Goal: Information Seeking & Learning: Learn about a topic

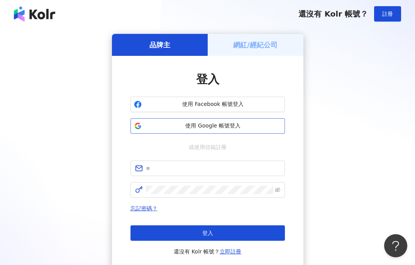
click at [195, 128] on span "使用 Google 帳號登入" at bounding box center [213, 126] width 137 height 8
click at [161, 123] on span "使用 Google 帳號登入" at bounding box center [213, 126] width 137 height 8
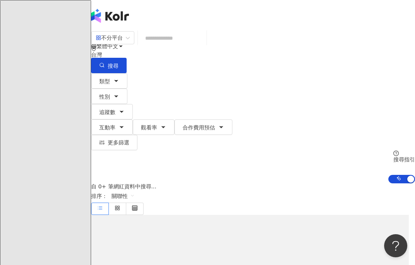
click at [203, 42] on input "search" at bounding box center [172, 38] width 63 height 15
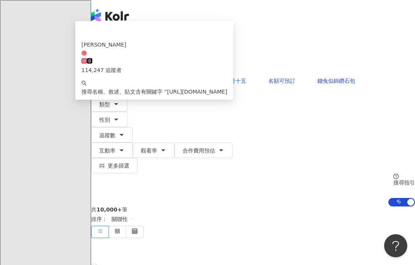
type input "**********"
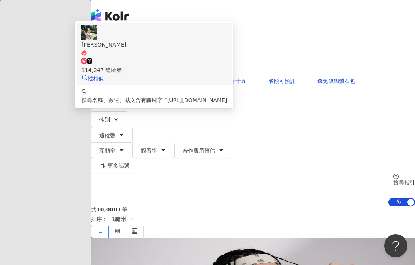
click at [227, 56] on span "[PERSON_NAME]" at bounding box center [153, 49] width 145 height 16
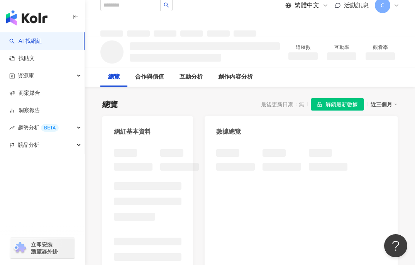
scroll to position [21, 0]
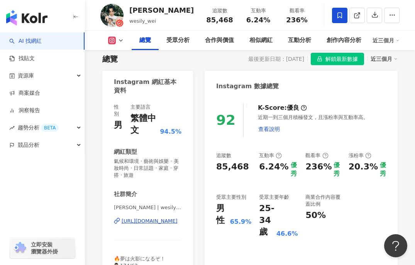
scroll to position [43, 0]
